Goal: Transaction & Acquisition: Purchase product/service

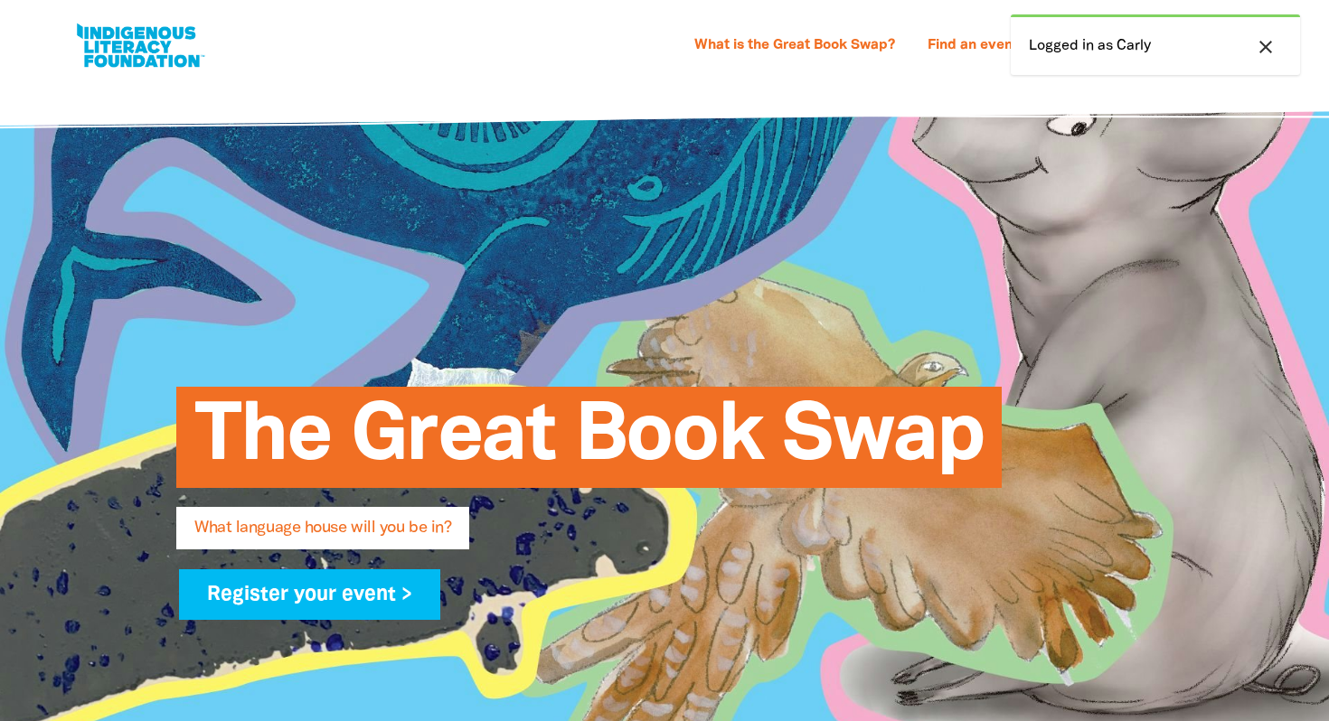
select select "primary-school"
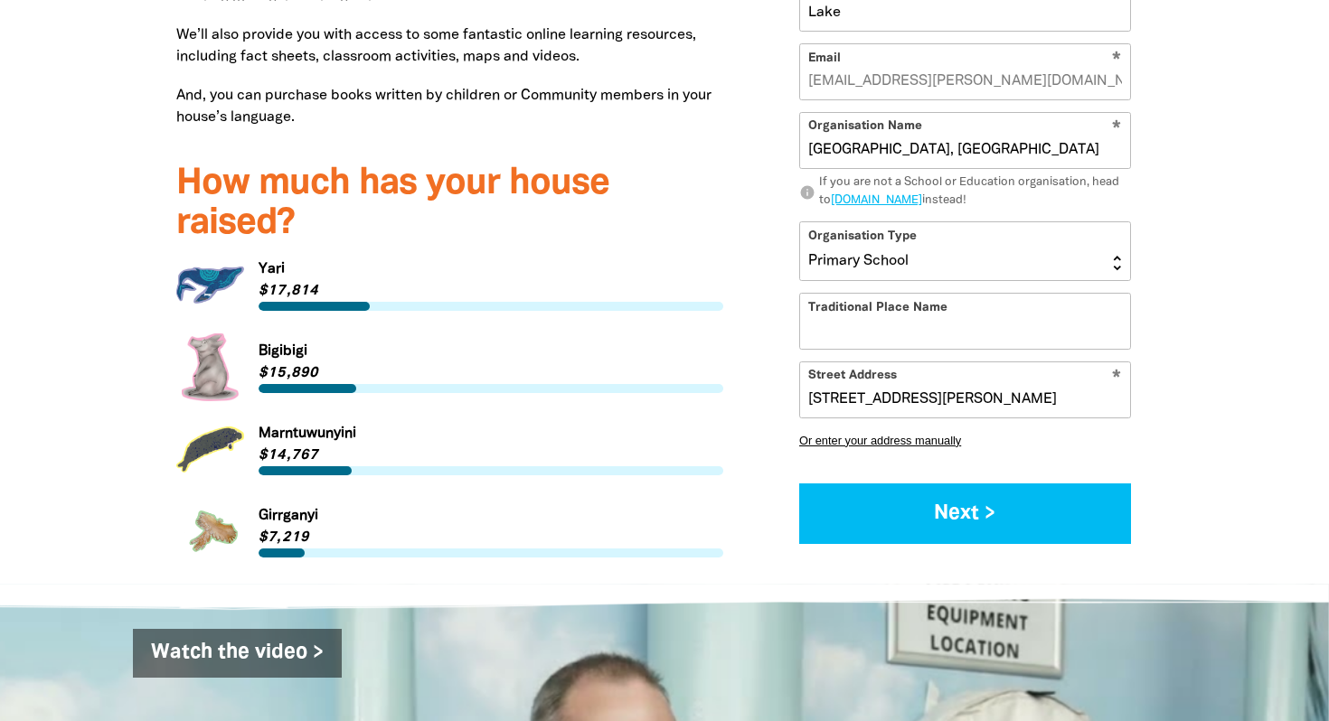
scroll to position [2346, 0]
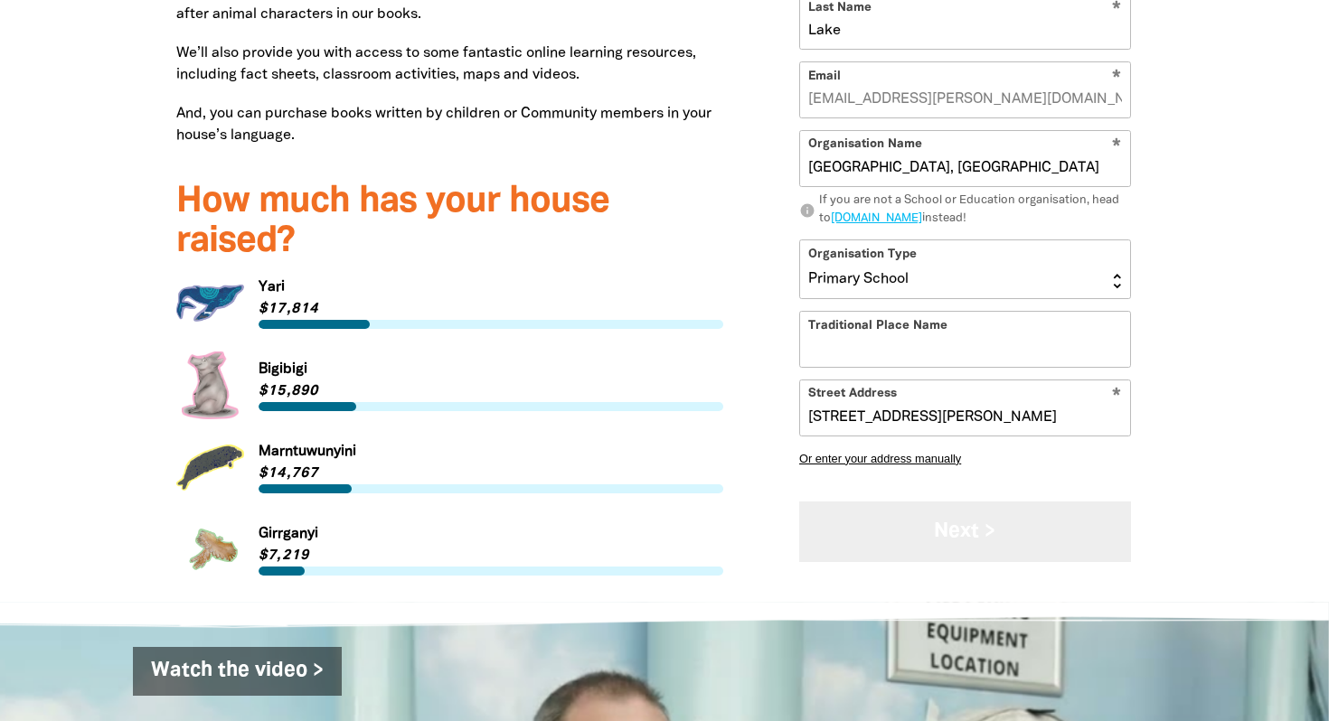
click at [994, 502] on button "Next >" at bounding box center [965, 532] width 332 height 61
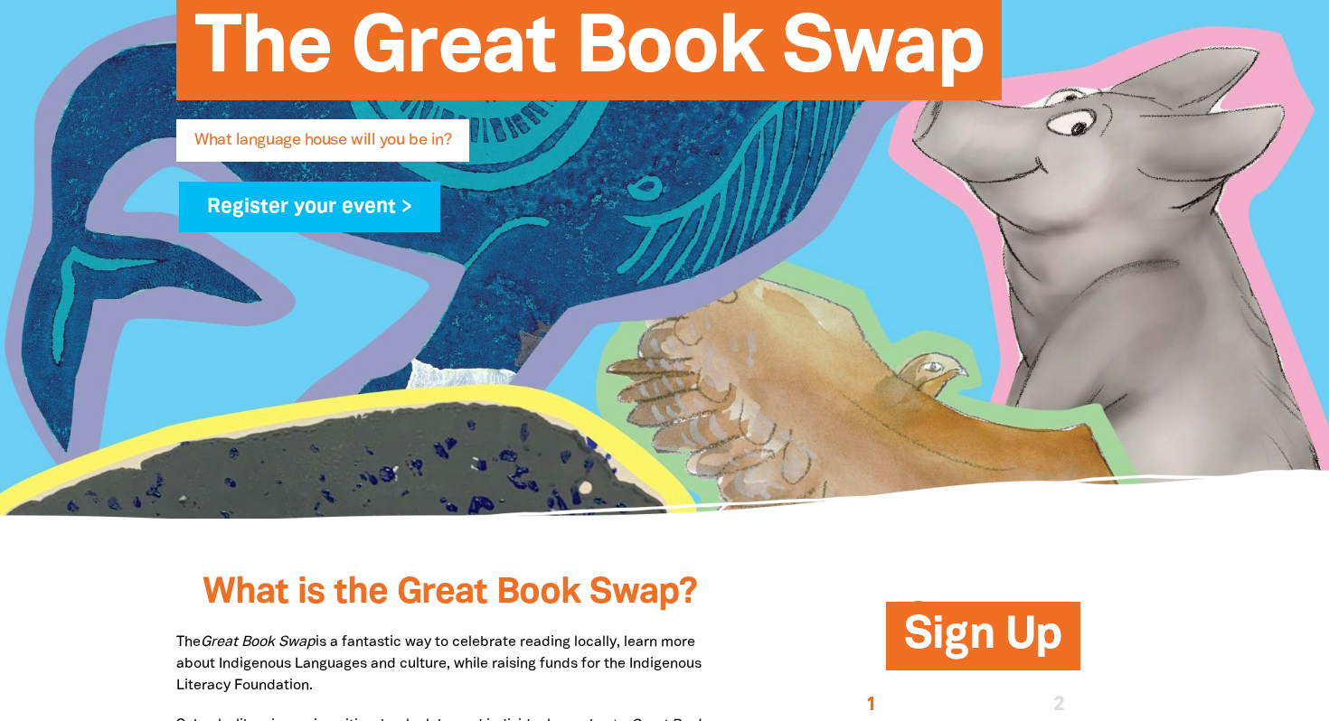
scroll to position [0, 0]
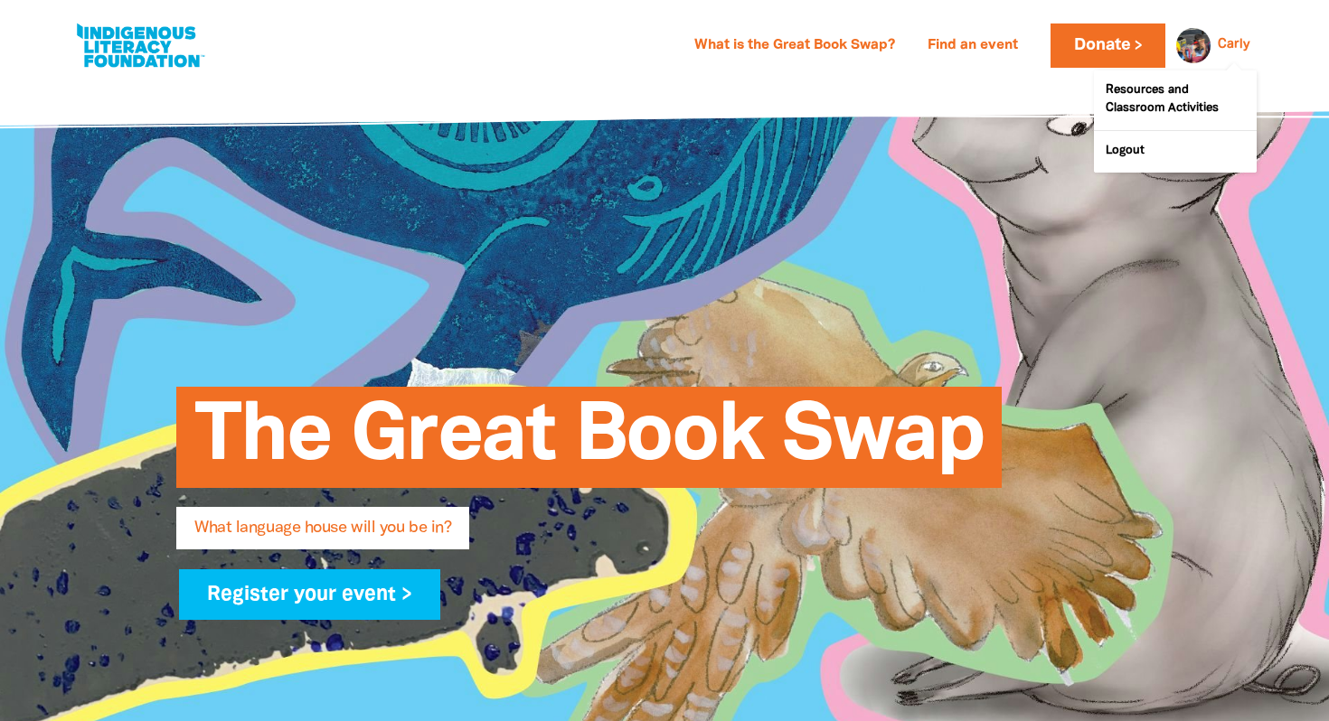
click at [1202, 42] on div at bounding box center [1188, 45] width 43 height 43
click at [1201, 38] on div at bounding box center [1188, 45] width 43 height 43
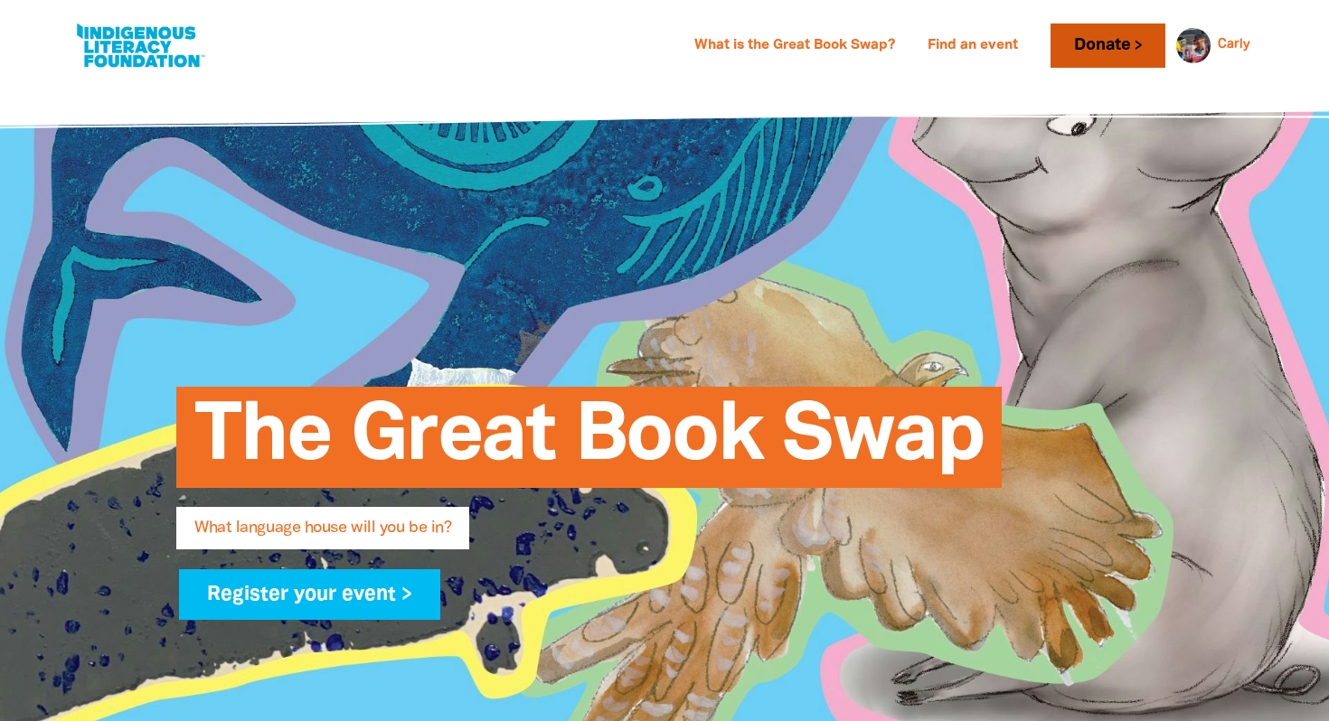
click at [1120, 40] on link "Donate" at bounding box center [1108, 46] width 114 height 44
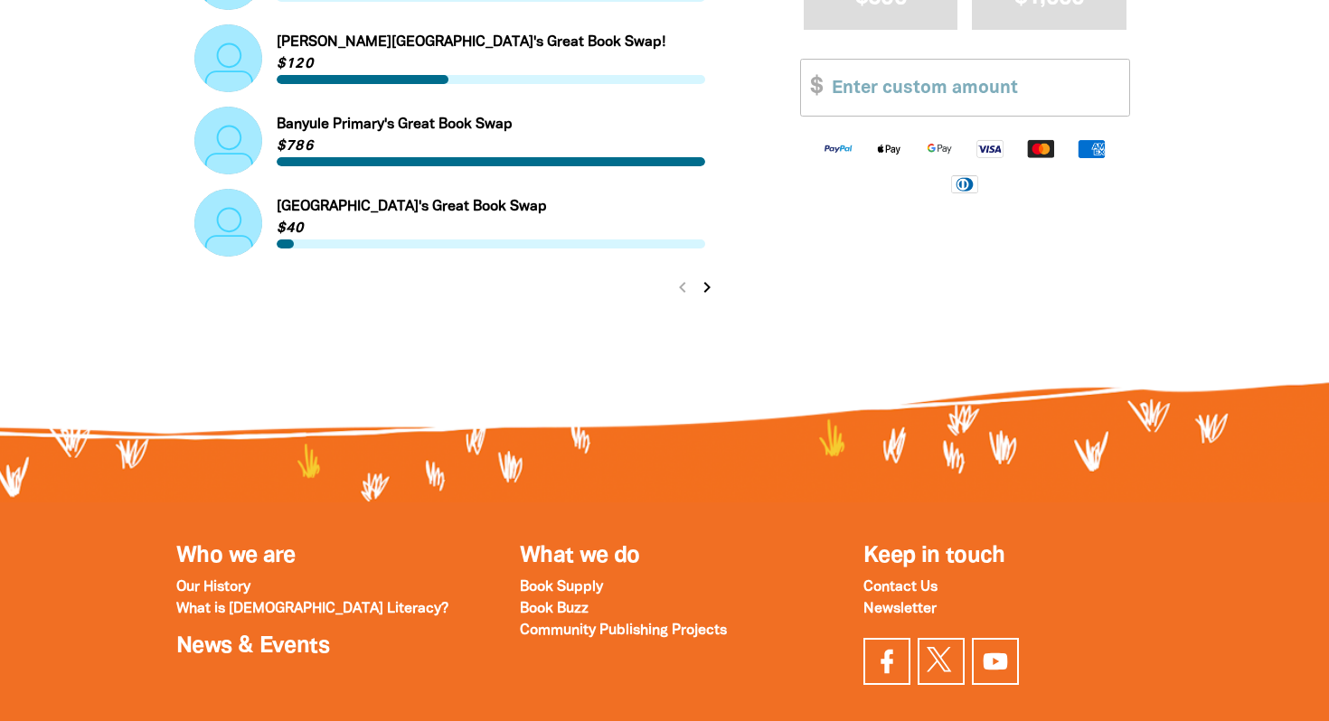
scroll to position [2115, 0]
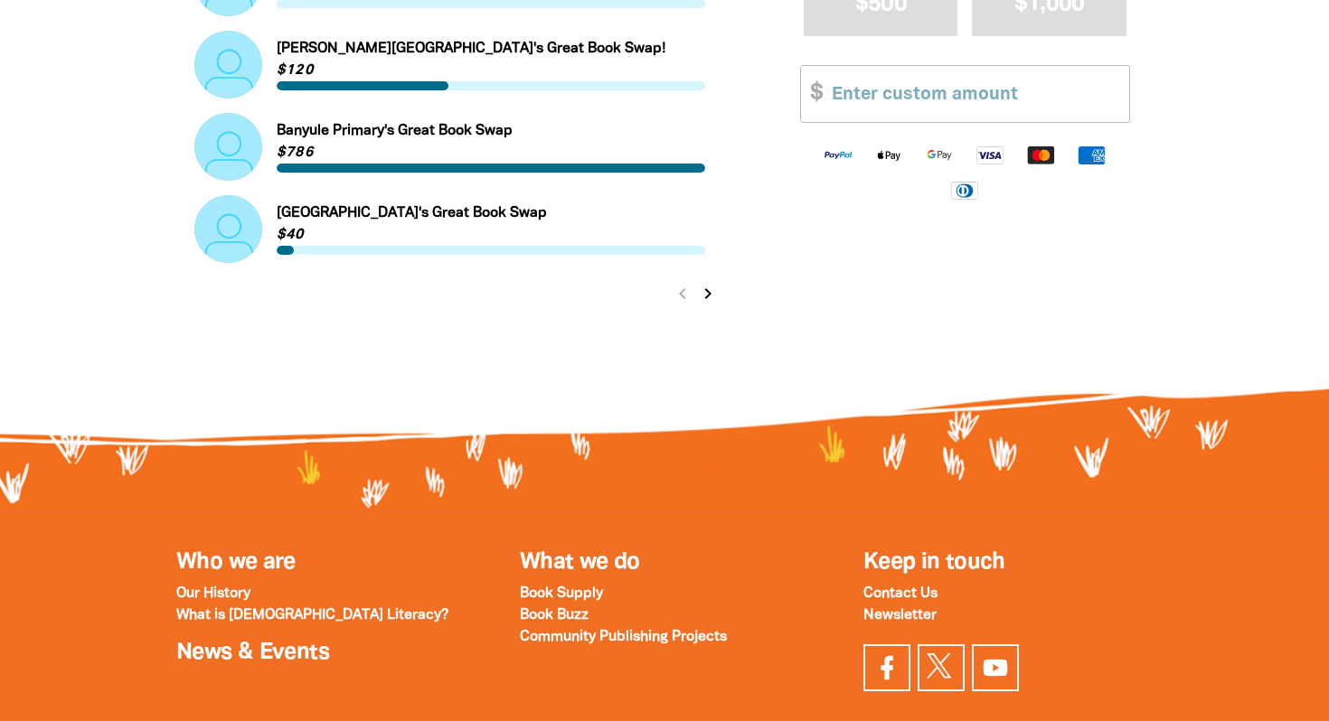
click at [712, 290] on icon "chevron_right" at bounding box center [708, 294] width 22 height 22
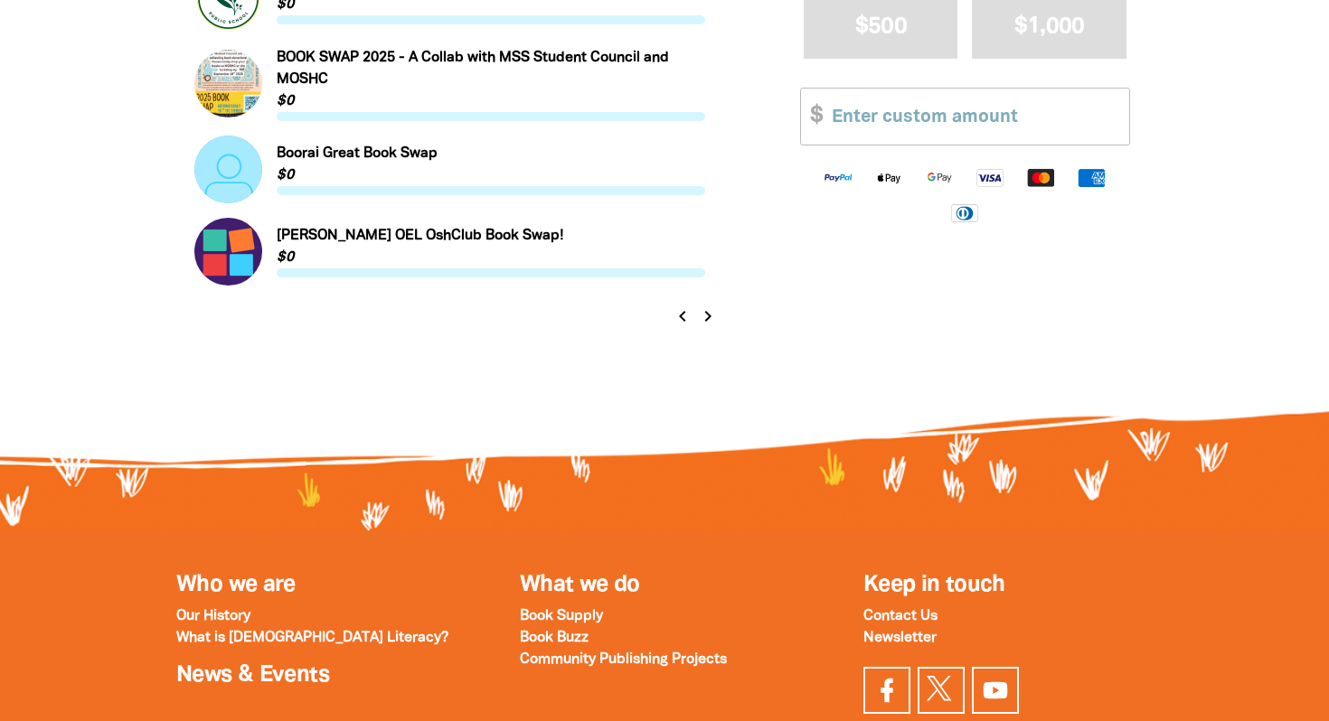
scroll to position [2097, 0]
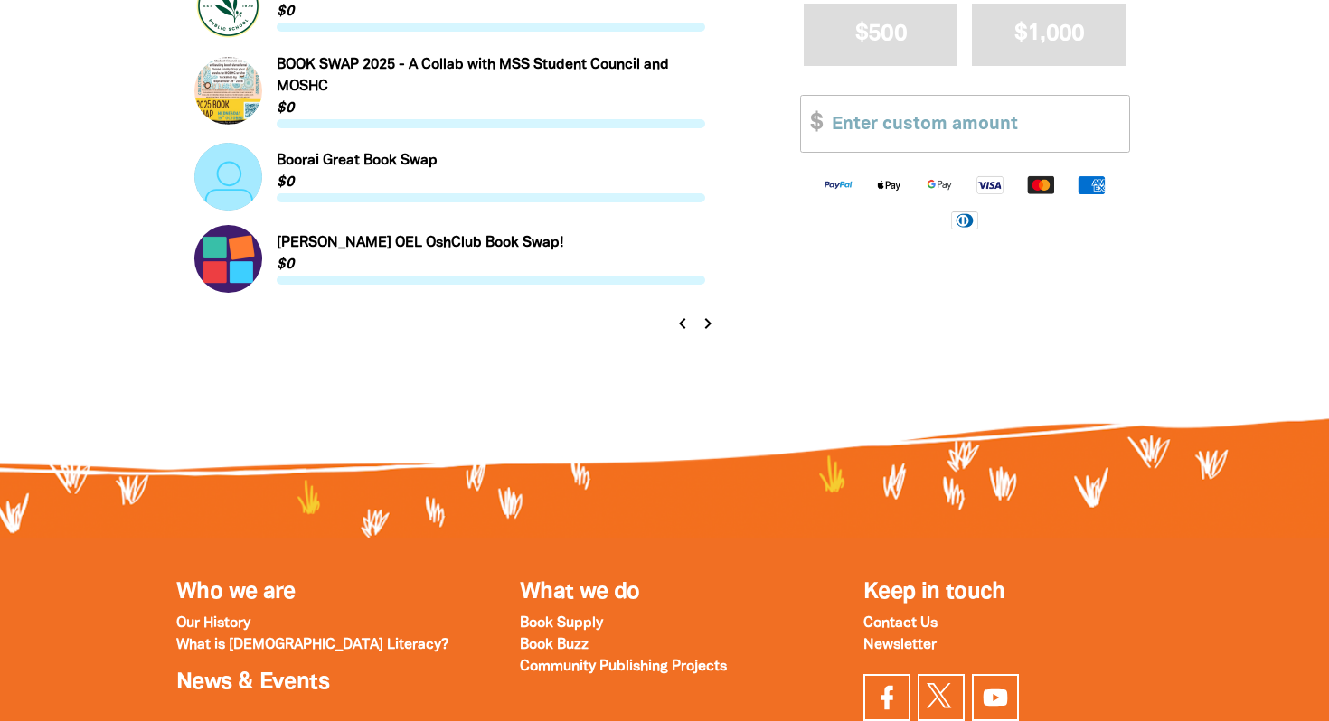
click at [712, 327] on icon "chevron_right" at bounding box center [708, 324] width 22 height 22
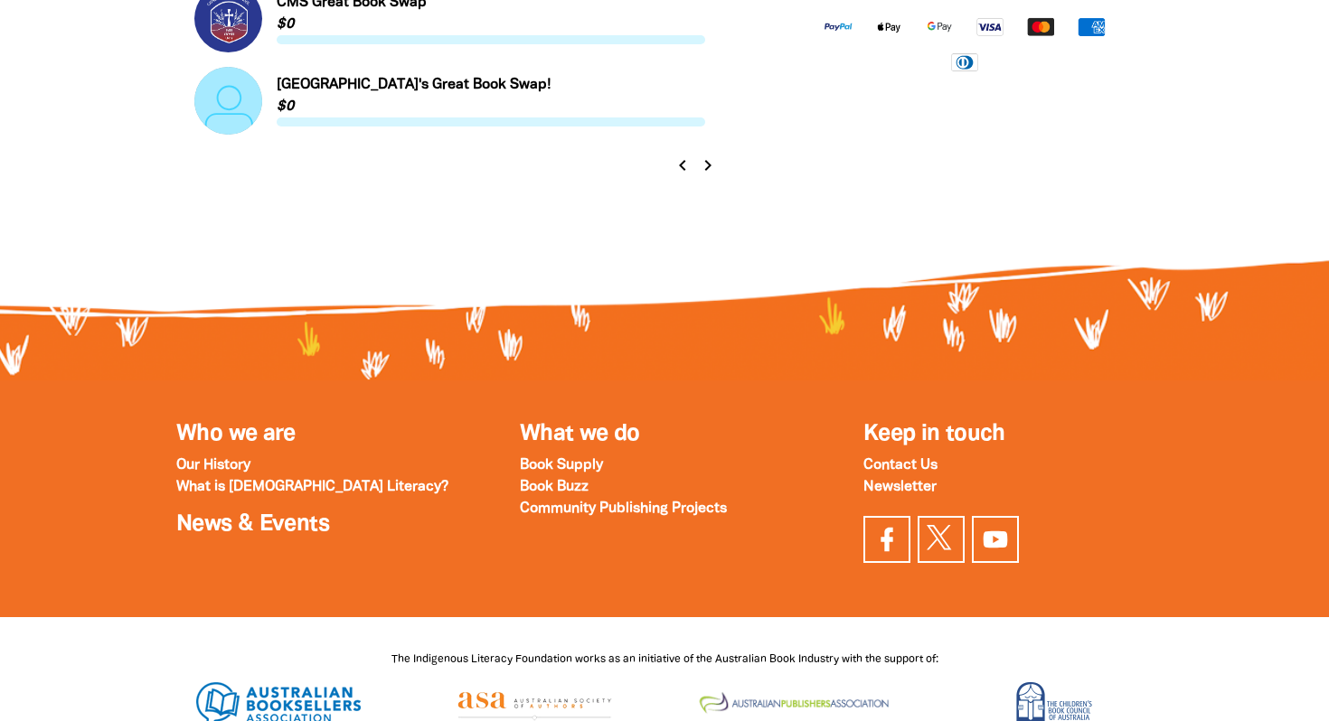
scroll to position [2227, 0]
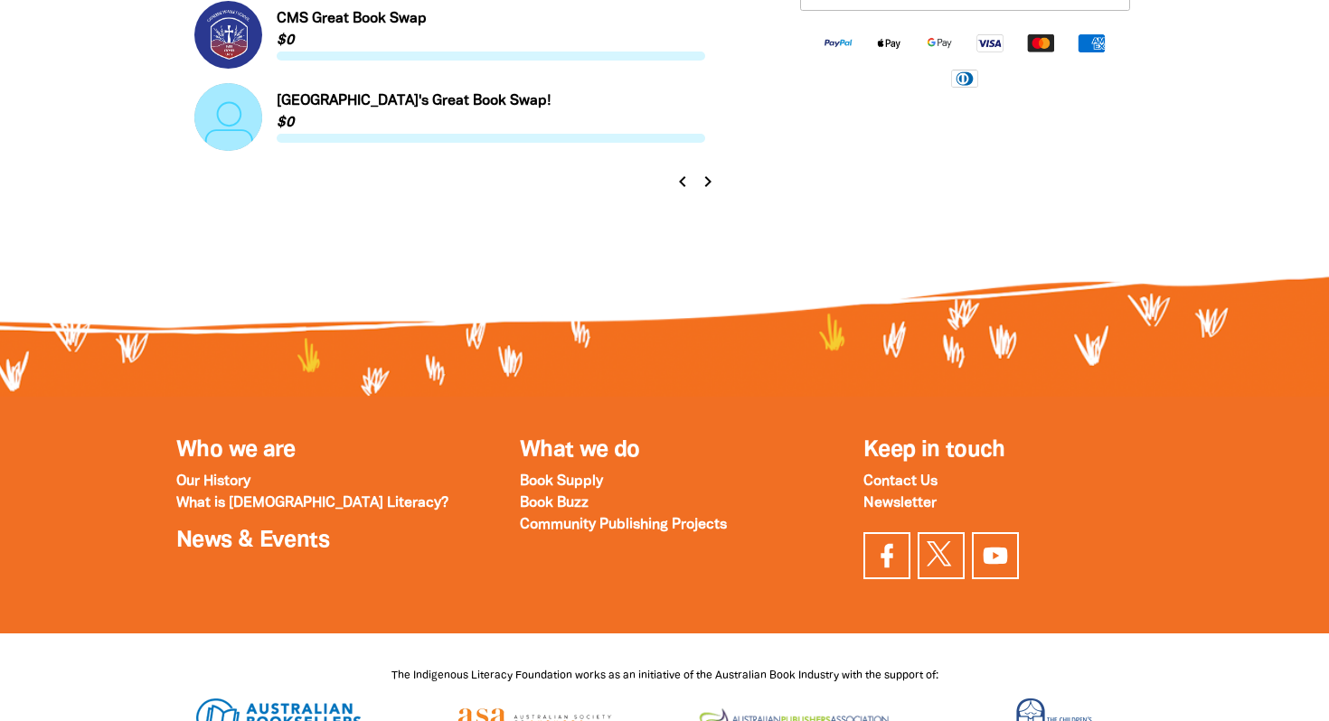
click at [708, 182] on icon "chevron_right" at bounding box center [708, 182] width 22 height 22
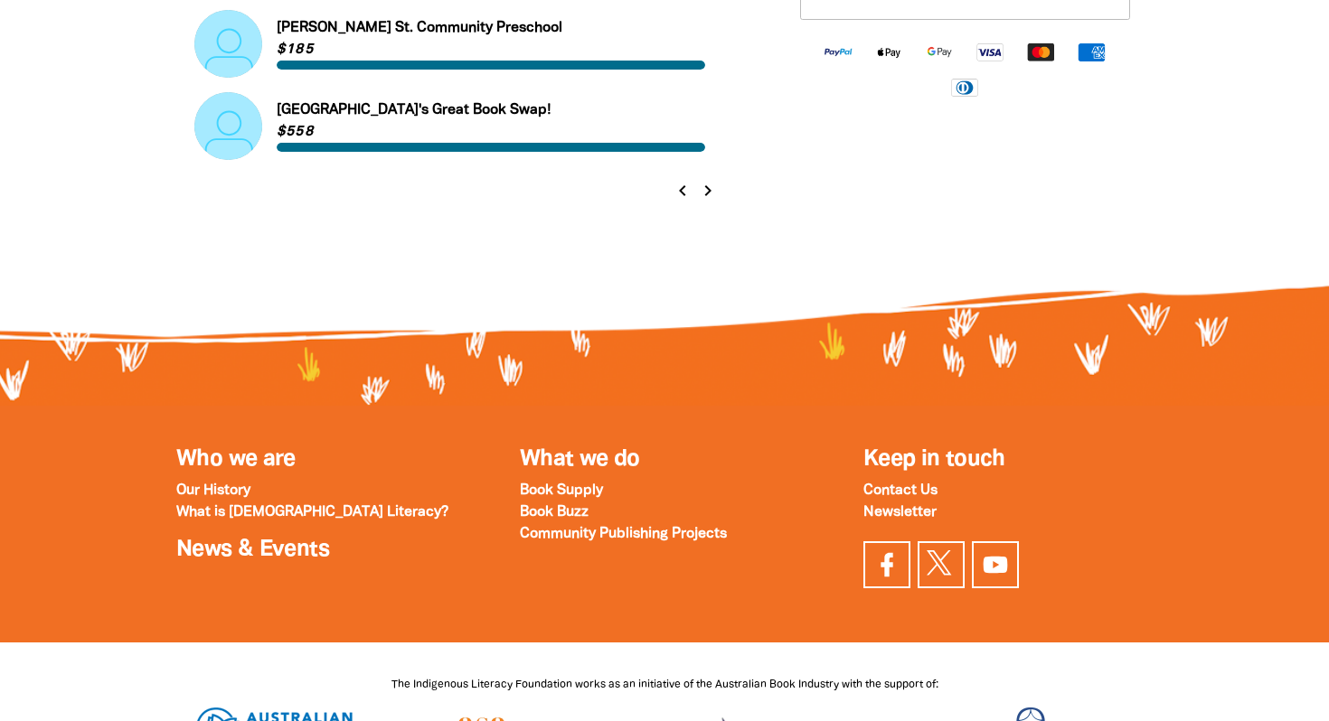
scroll to position [2195, 0]
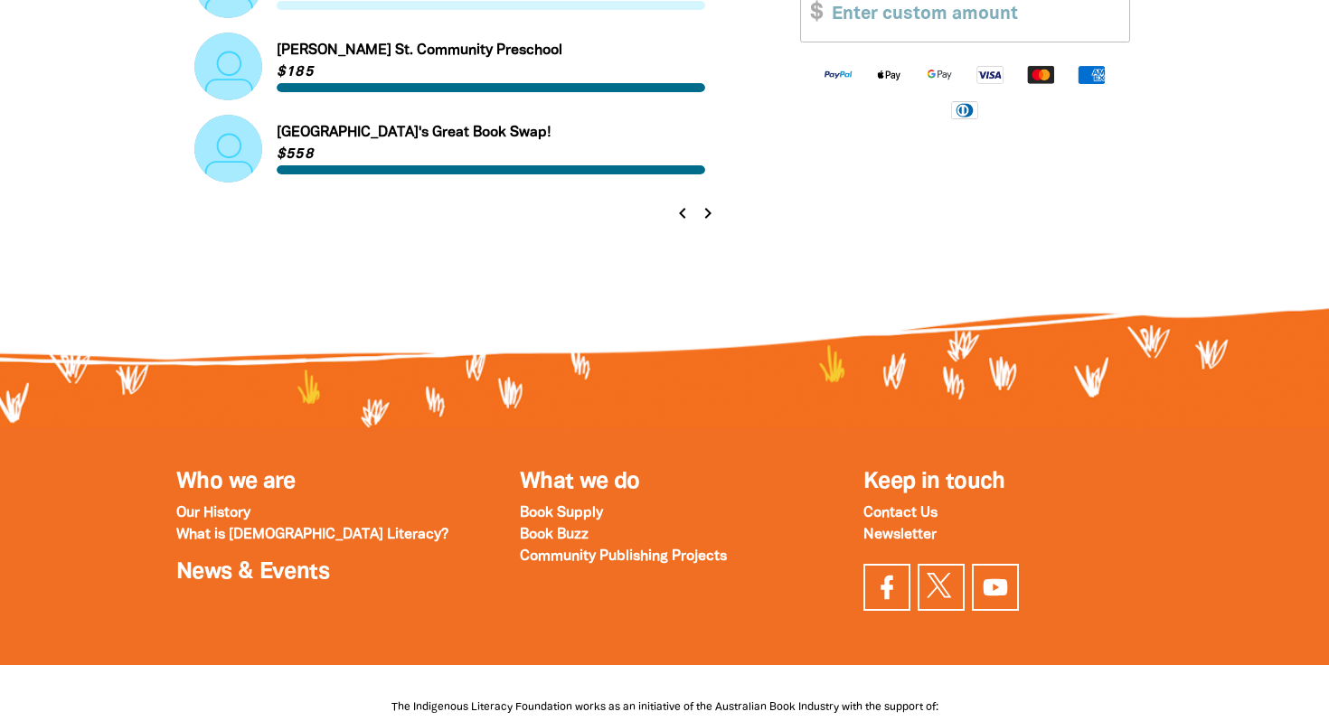
click at [708, 217] on icon "chevron_right" at bounding box center [708, 214] width 22 height 22
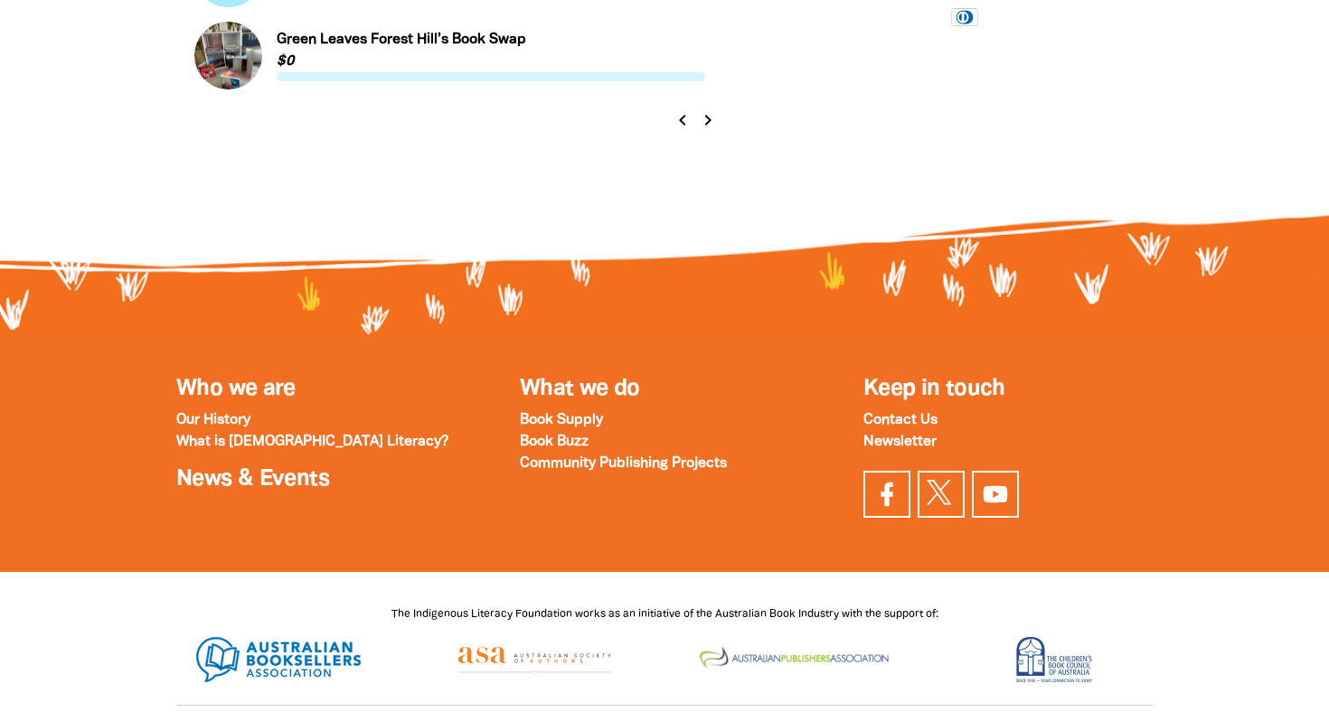
scroll to position [2179, 0]
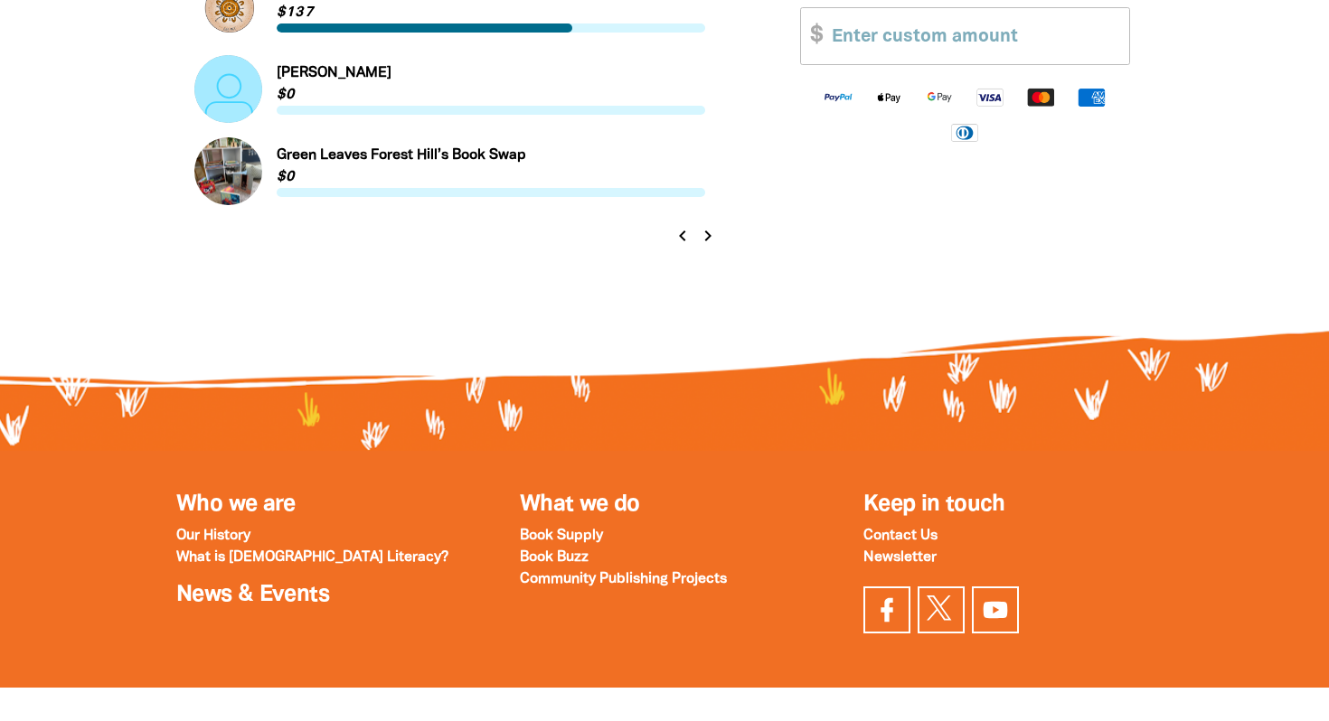
click at [713, 225] on icon "chevron_right" at bounding box center [708, 236] width 22 height 22
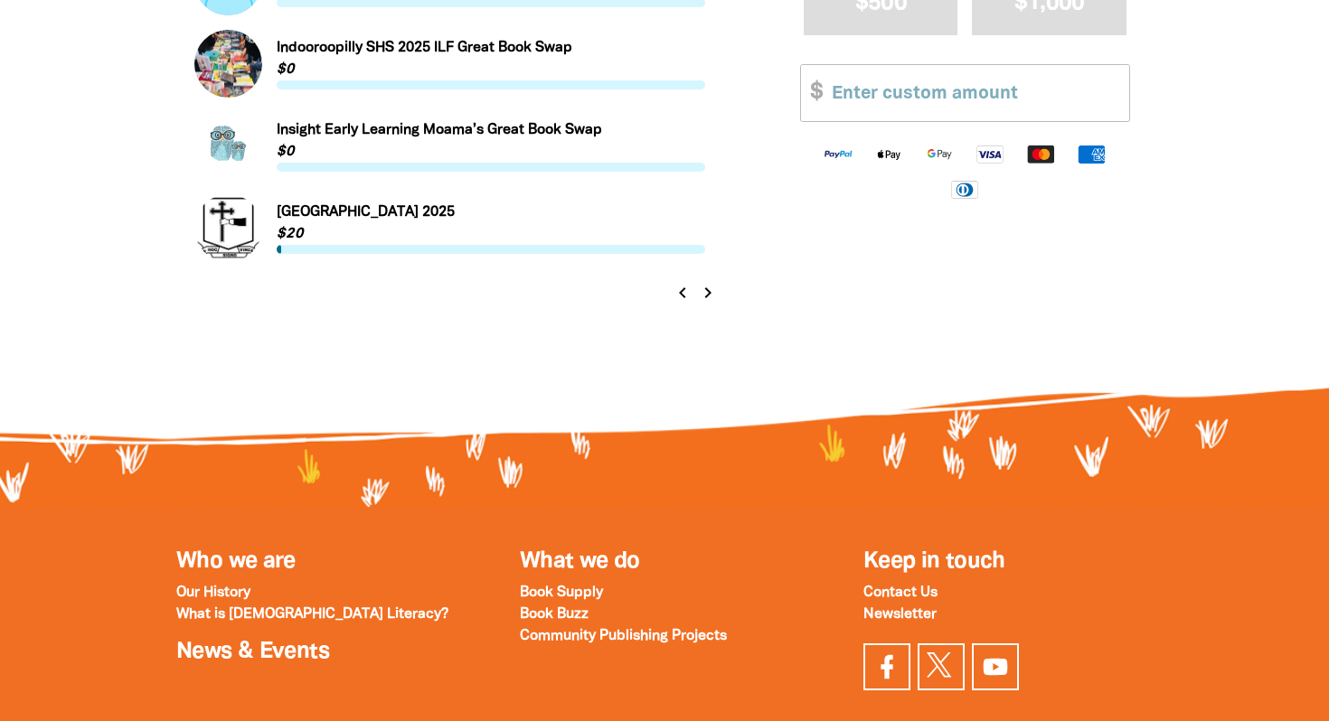
scroll to position [1934, 0]
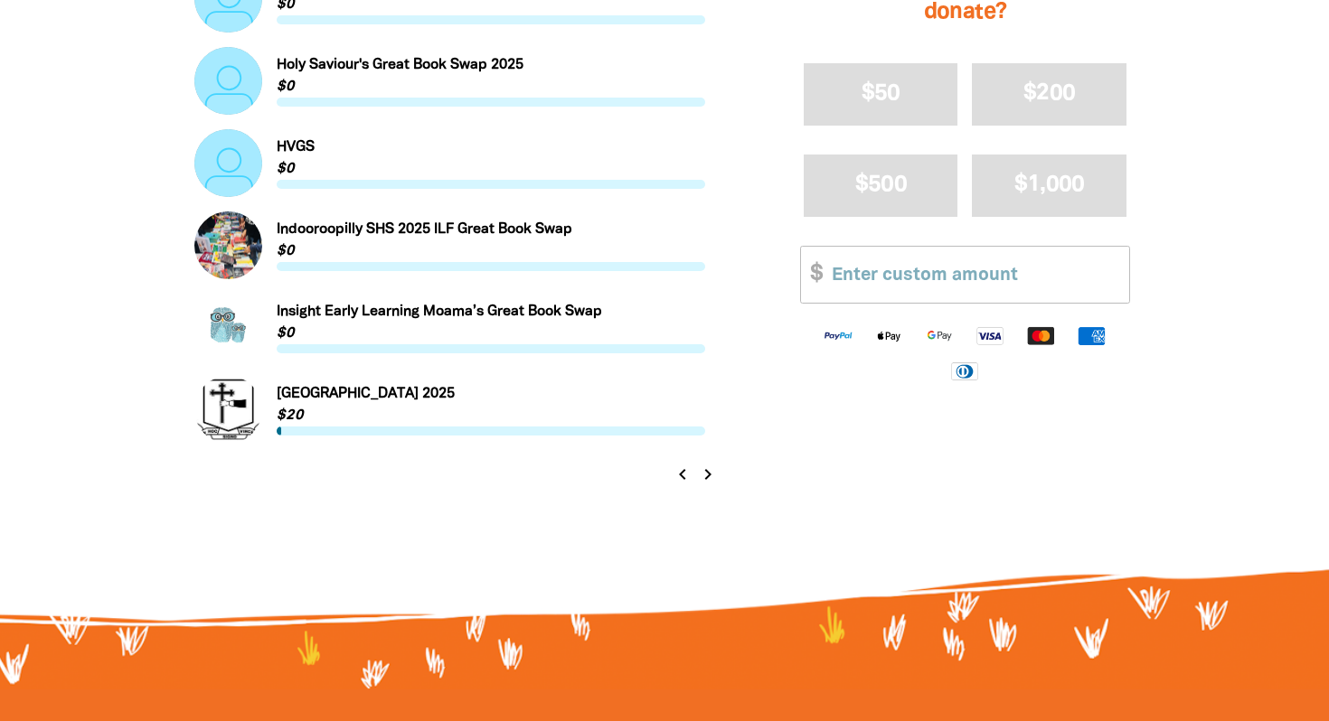
click at [707, 472] on icon "chevron_right" at bounding box center [708, 475] width 22 height 22
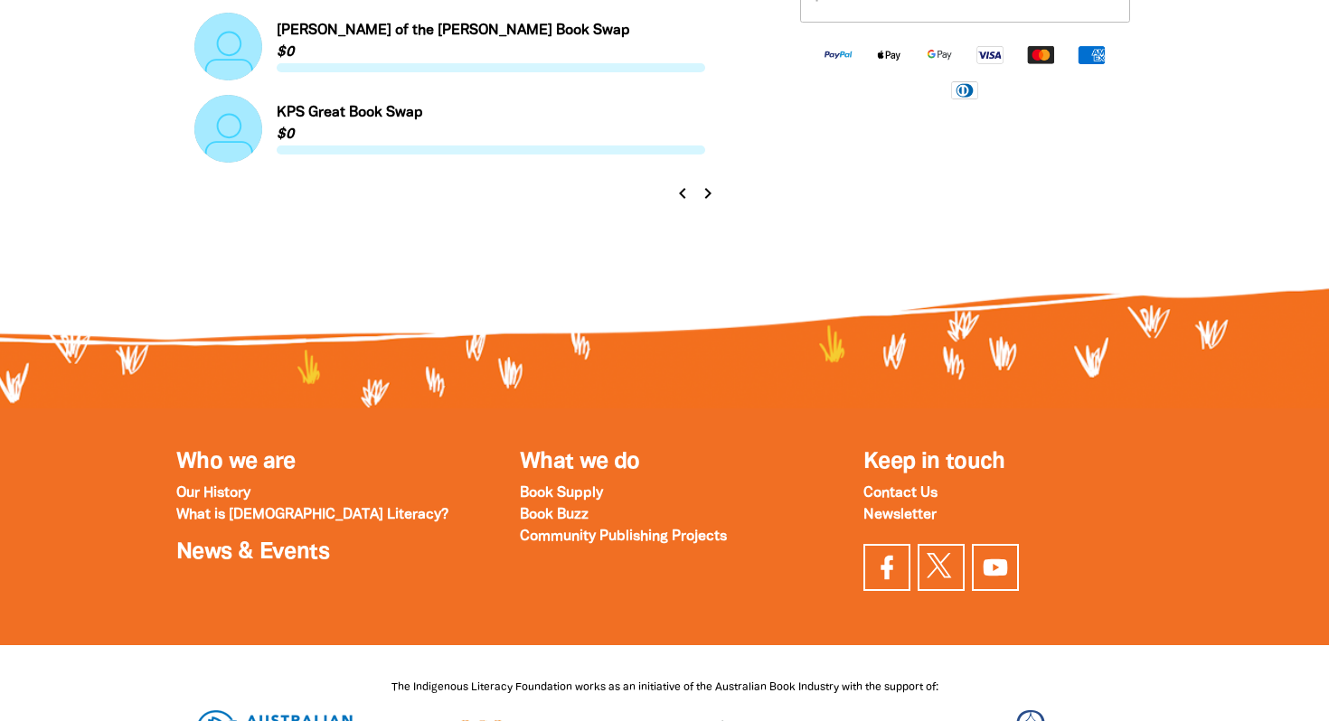
scroll to position [2216, 0]
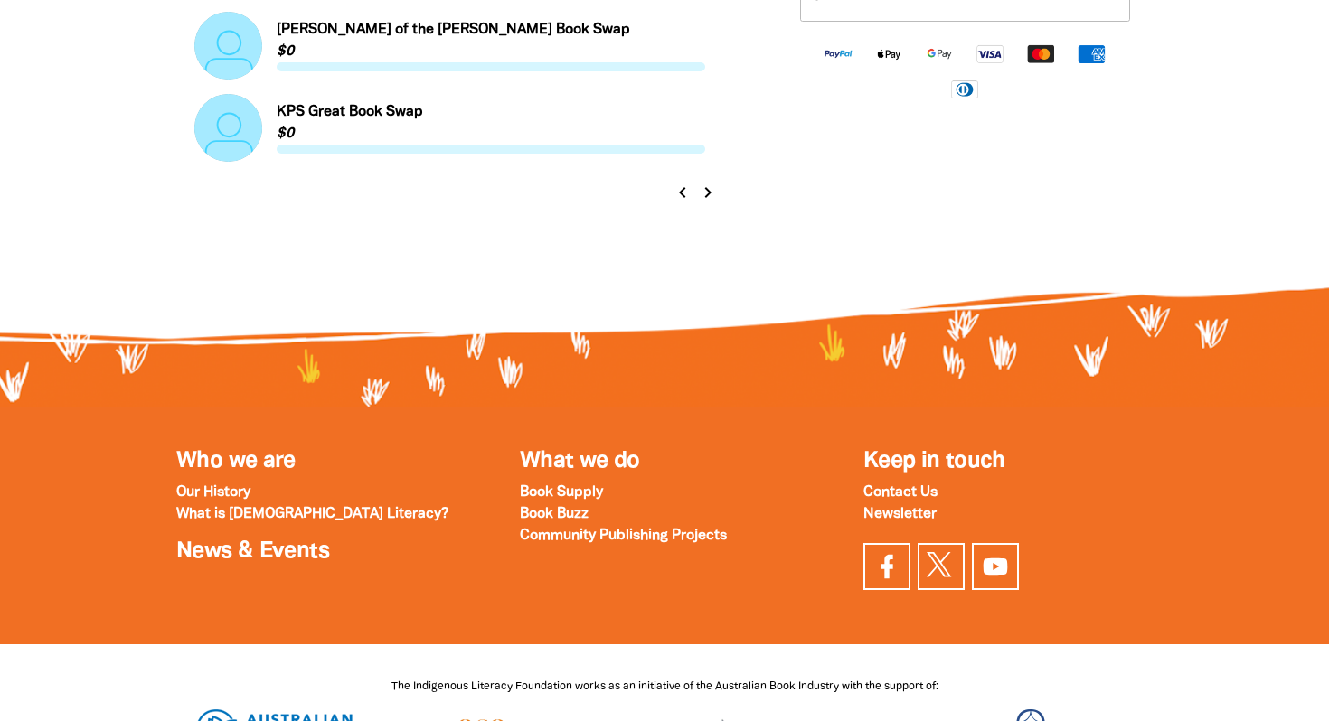
click at [707, 191] on icon "chevron_right" at bounding box center [708, 193] width 22 height 22
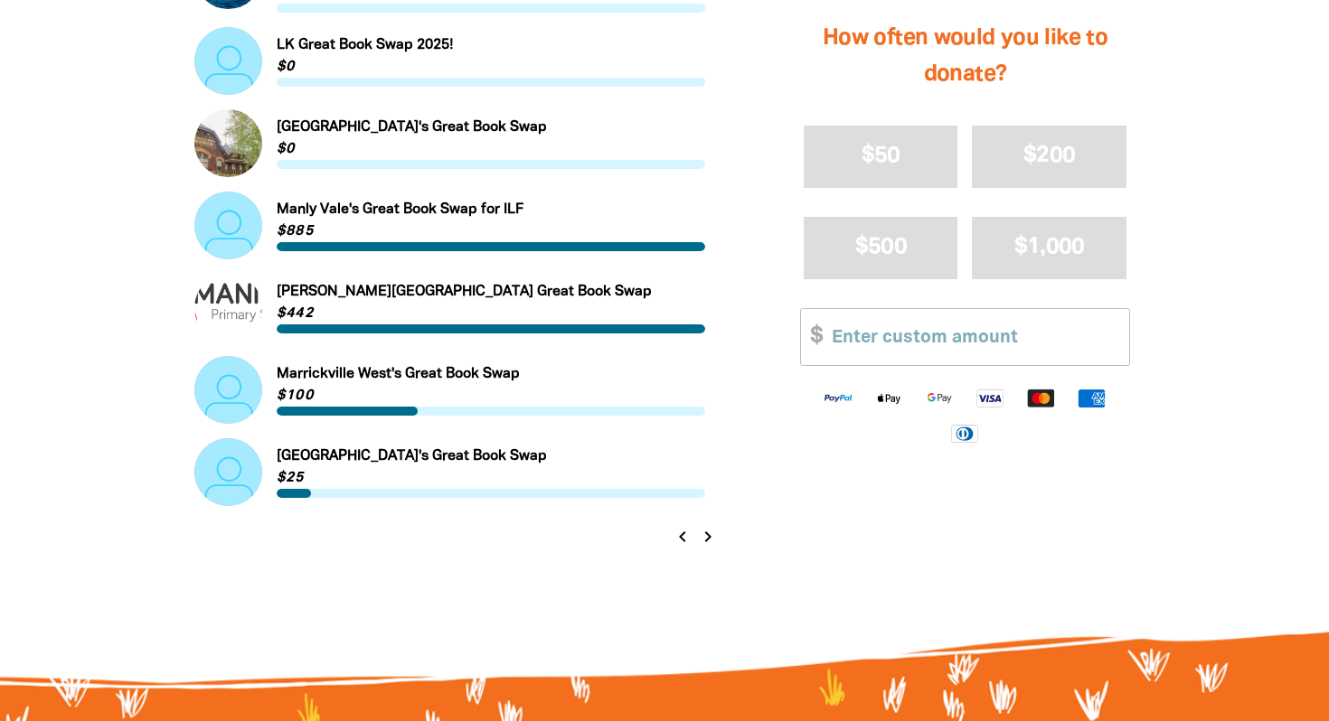
scroll to position [1915, 0]
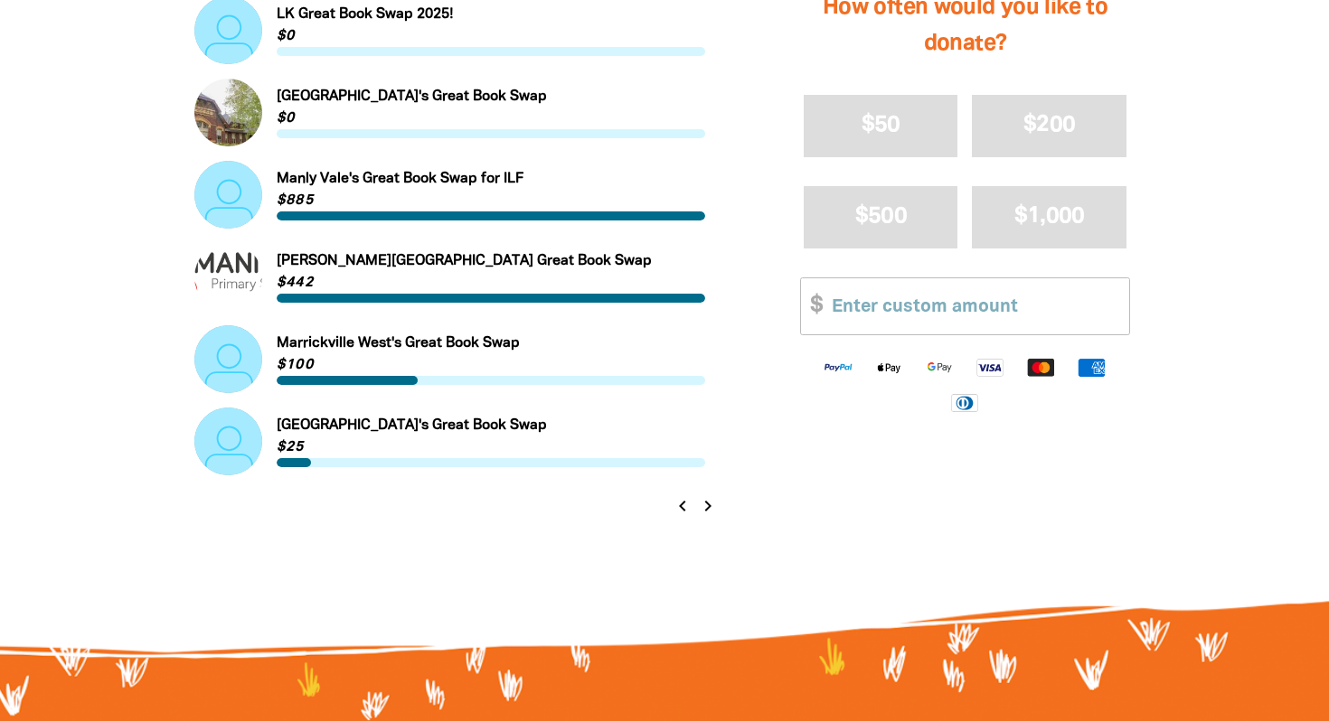
click at [709, 495] on icon "chevron_right" at bounding box center [708, 506] width 22 height 22
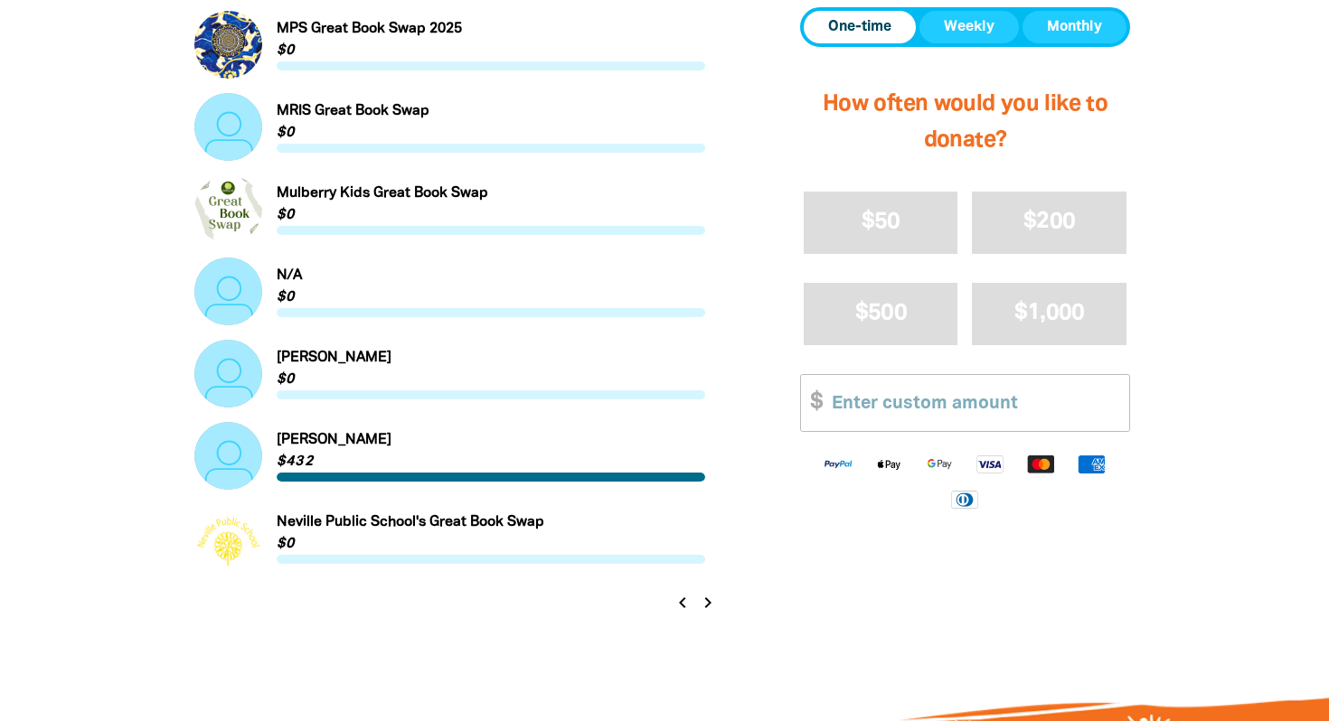
scroll to position [1886, 0]
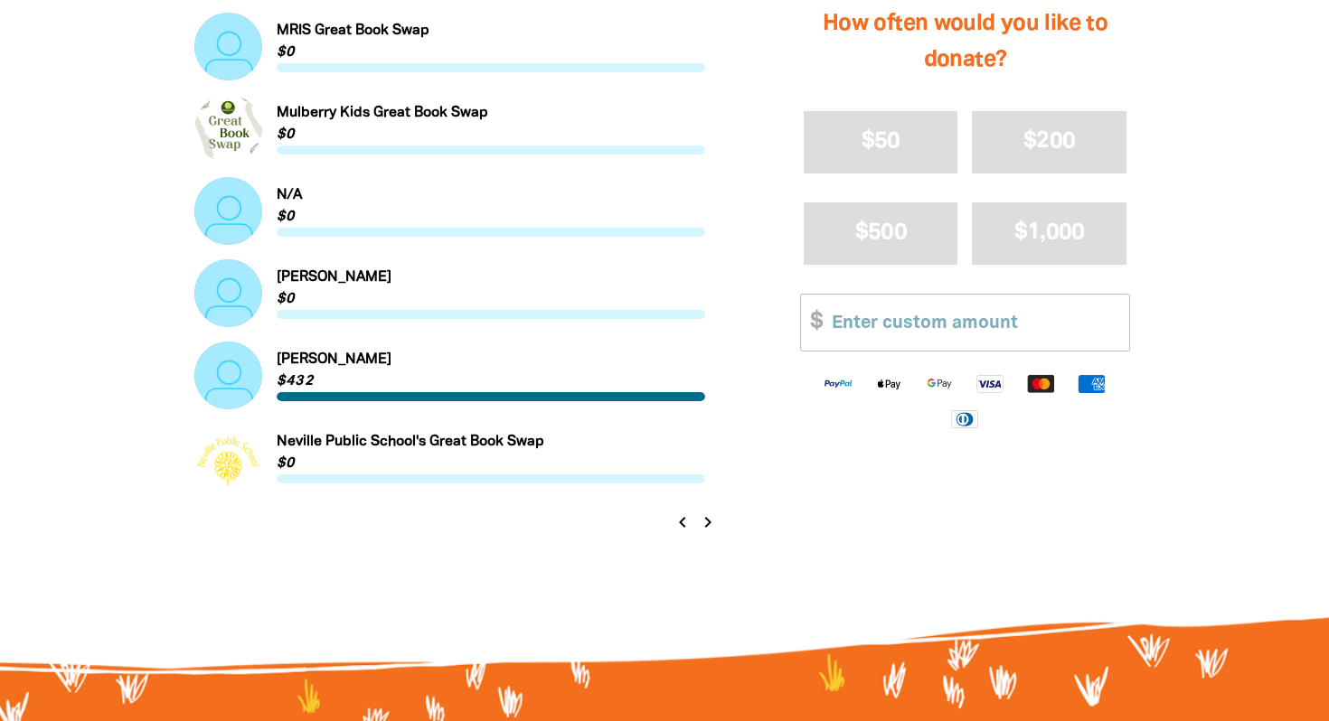
click at [710, 522] on icon "chevron_right" at bounding box center [708, 523] width 22 height 22
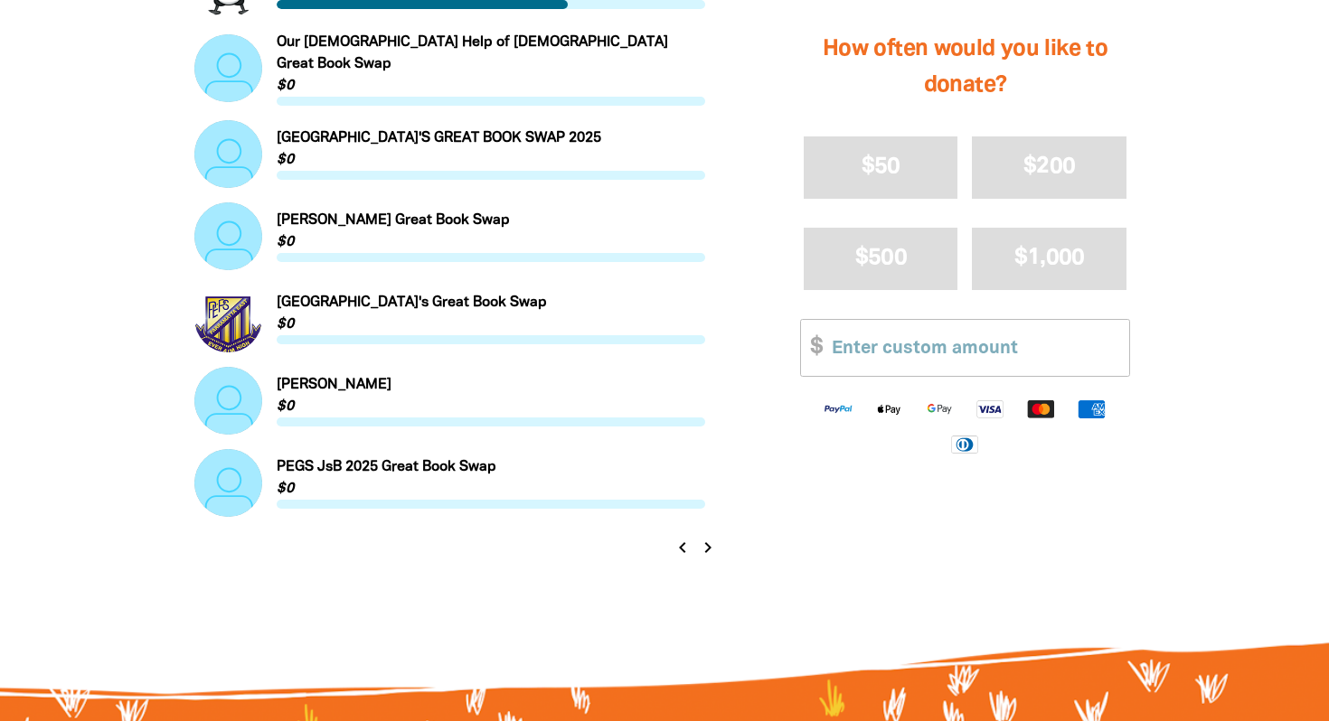
scroll to position [1870, 0]
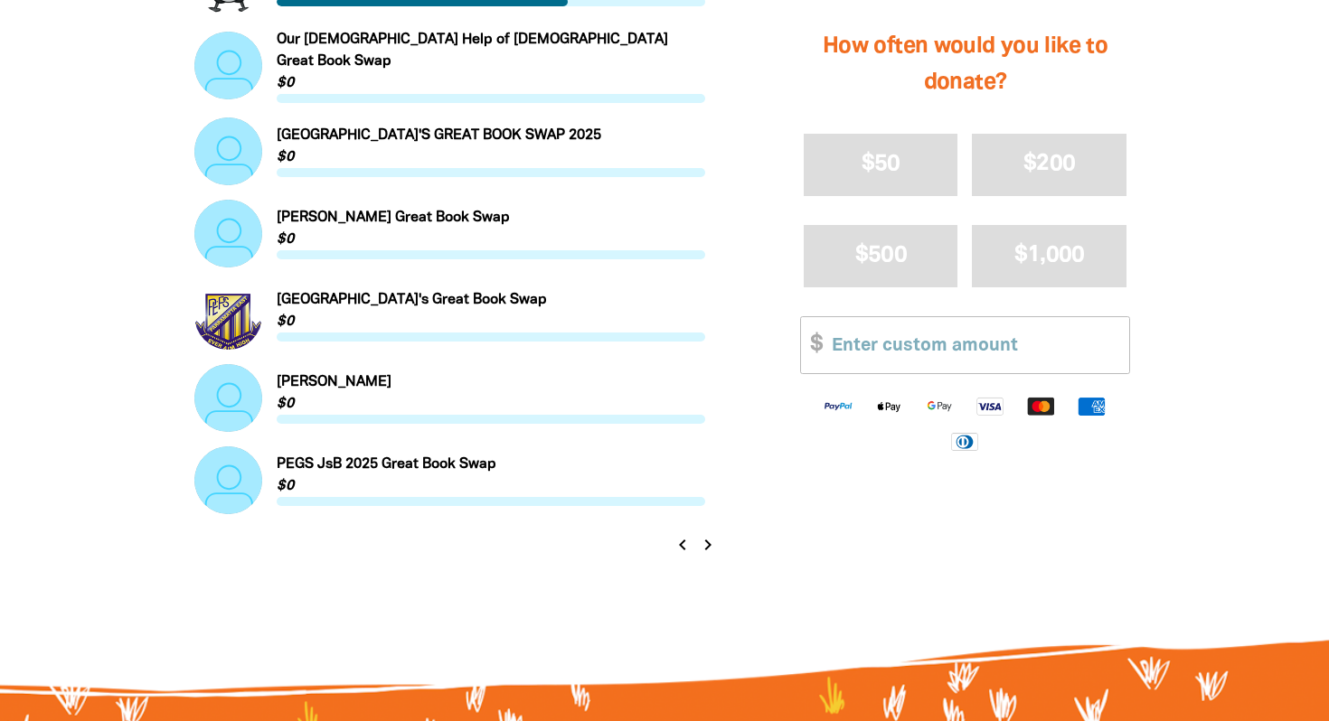
click at [703, 535] on icon "chevron_right" at bounding box center [708, 545] width 22 height 22
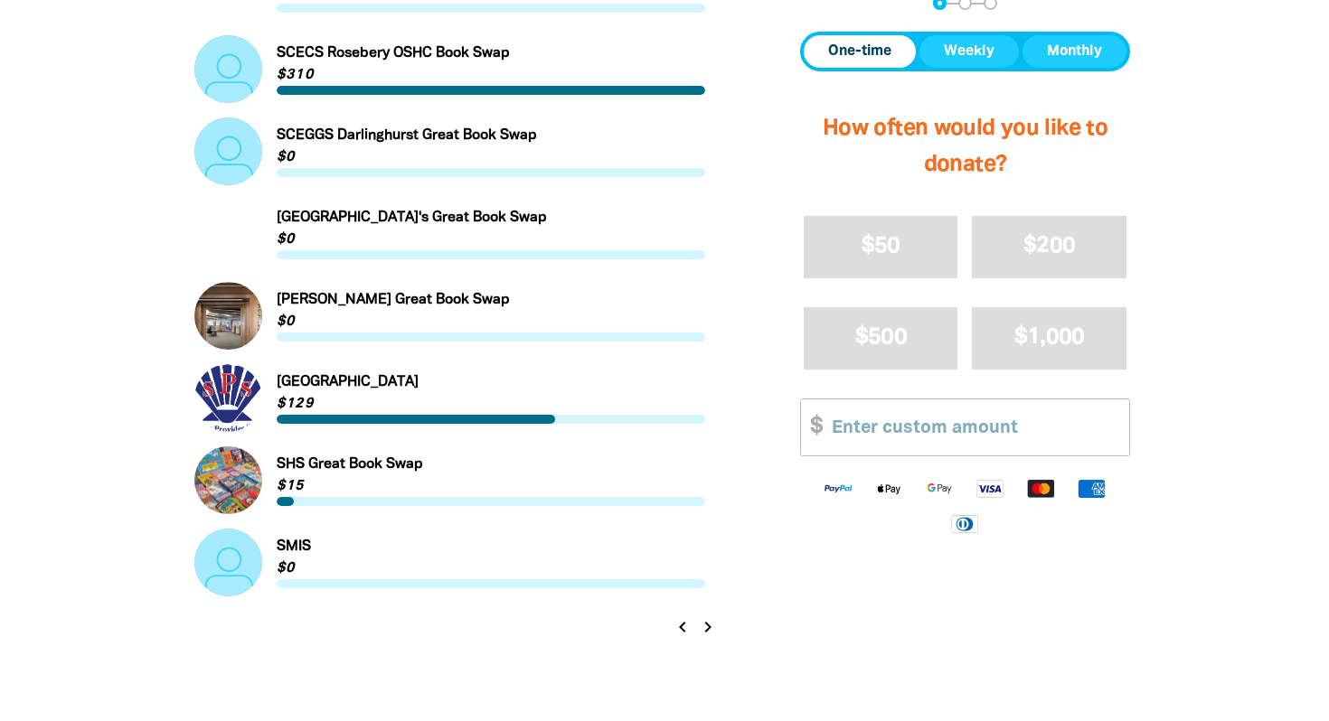
scroll to position [1824, 0]
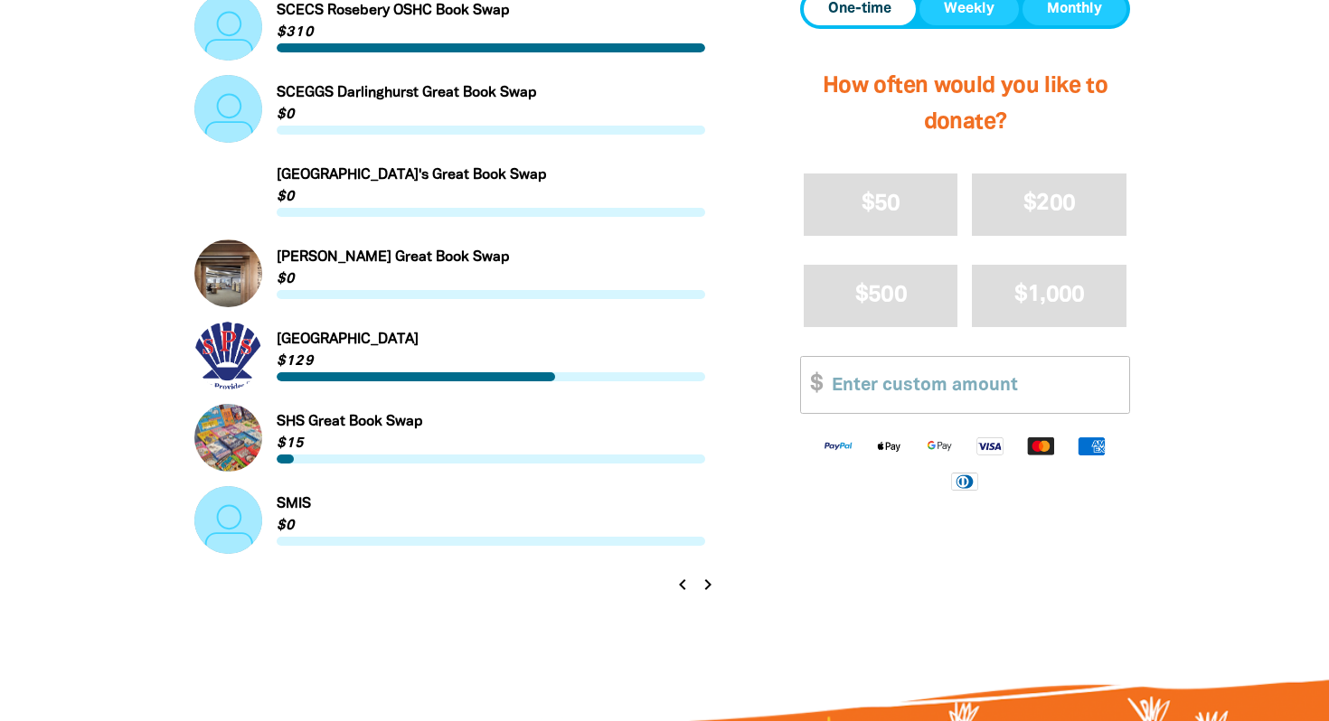
click at [710, 587] on icon "chevron_right" at bounding box center [708, 585] width 22 height 22
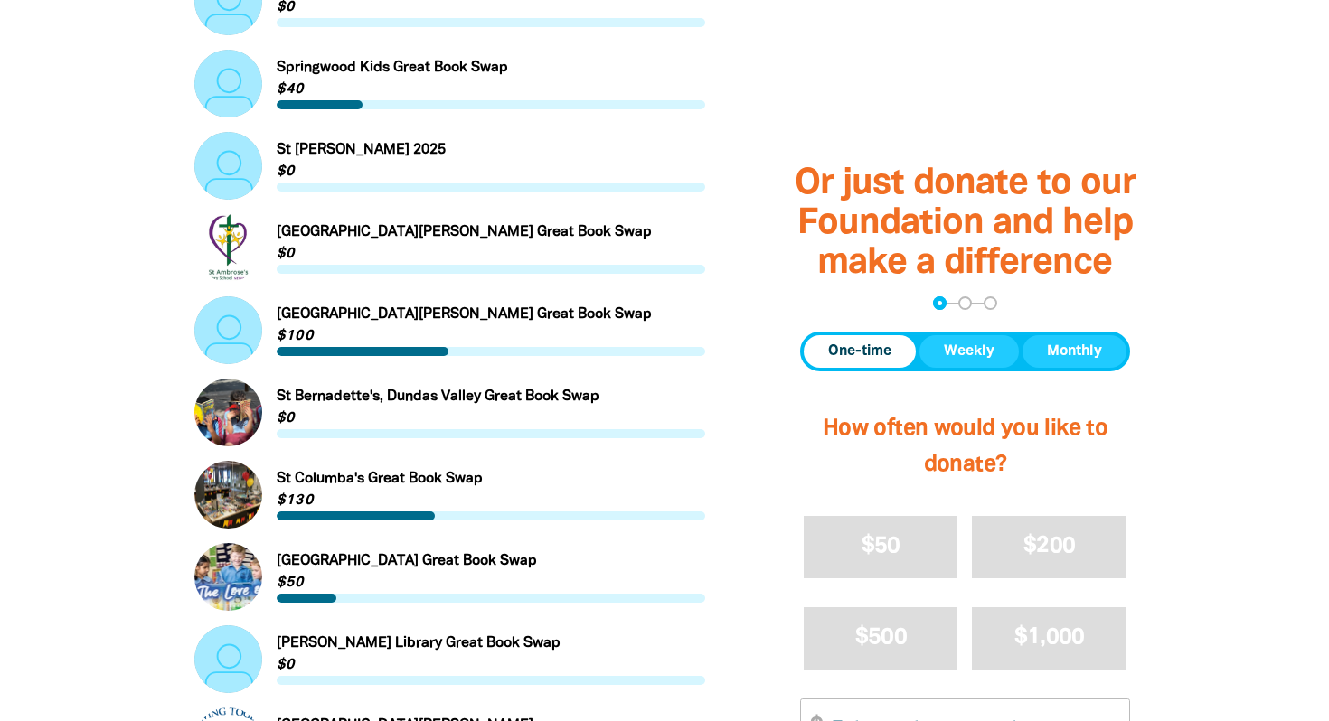
scroll to position [1028, 0]
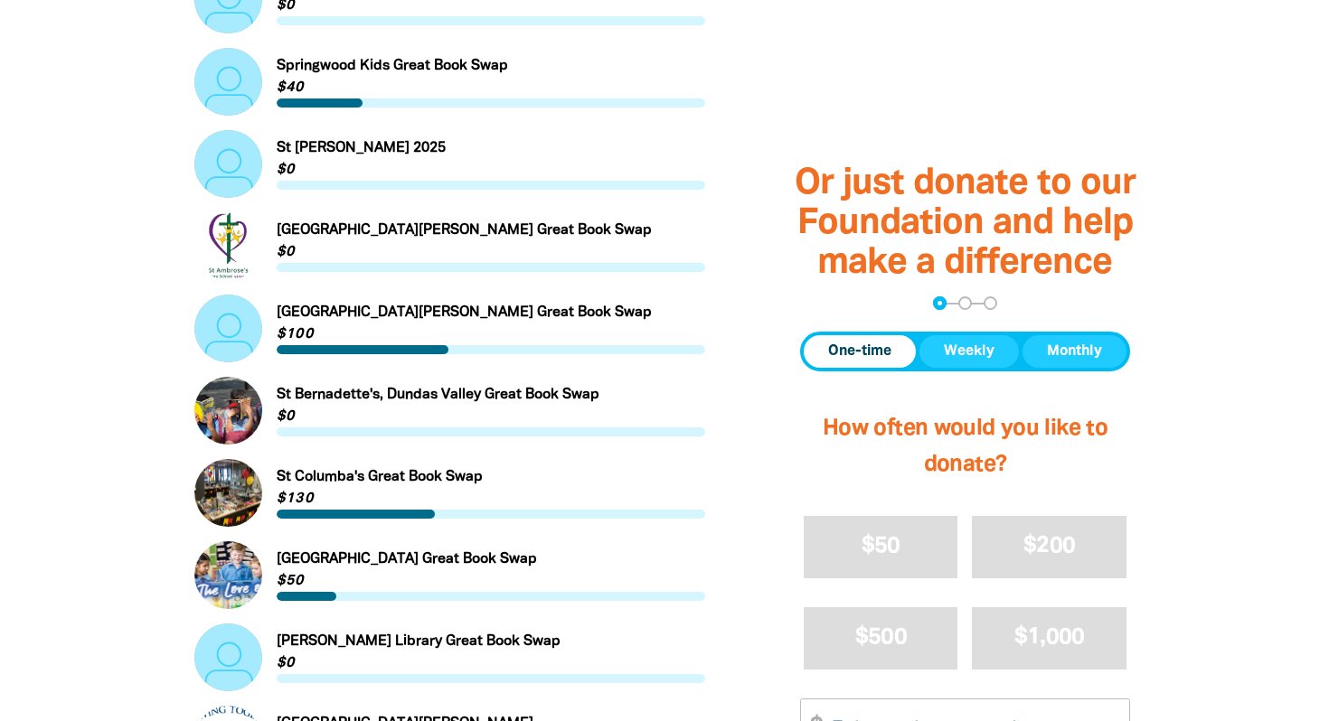
click at [567, 401] on link "Link to St Bernadette's, Dundas Valley Great Book Swap" at bounding box center [449, 411] width 511 height 68
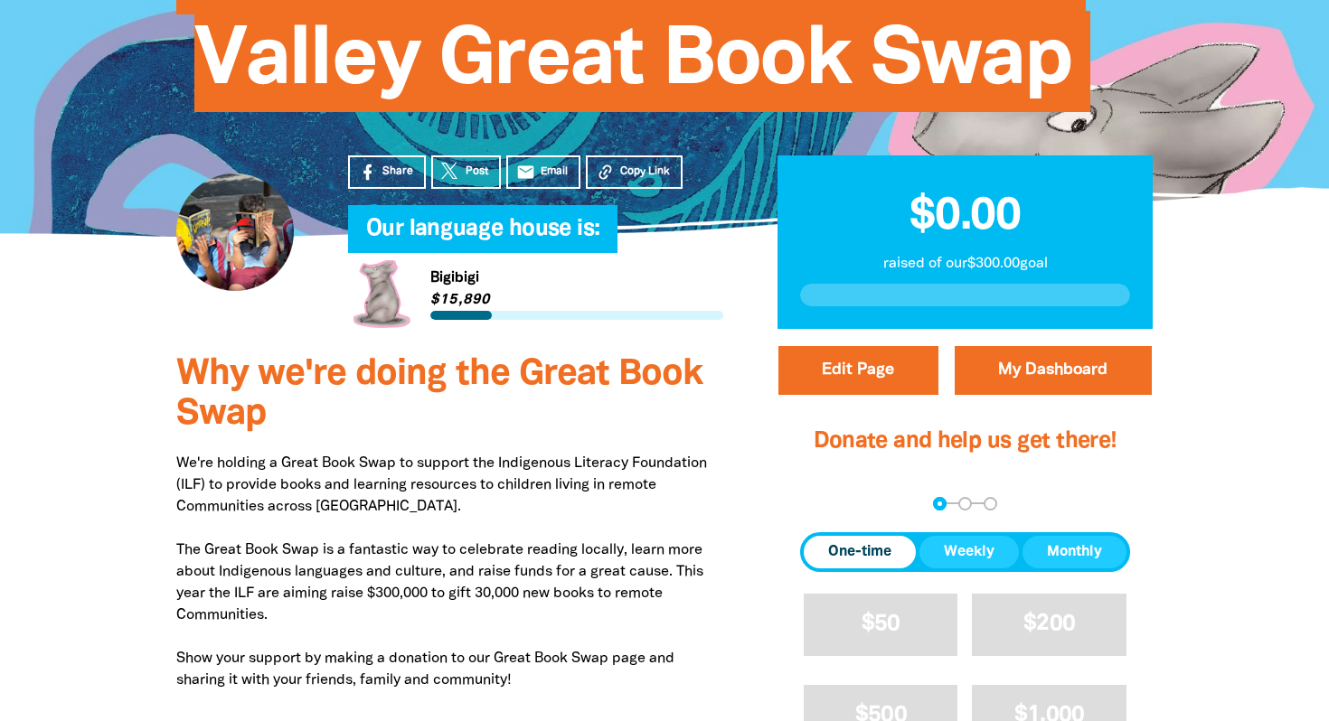
scroll to position [319, 0]
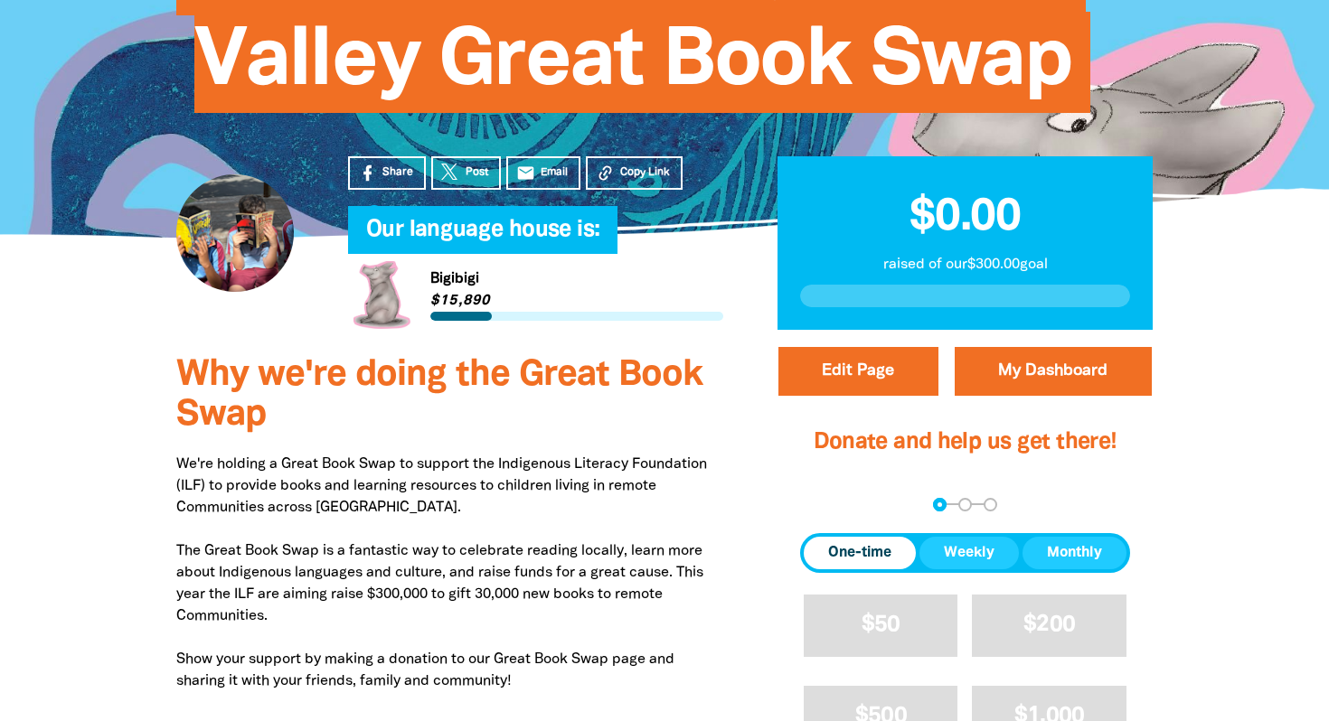
click at [225, 247] on div at bounding box center [235, 233] width 118 height 118
